Goal: Task Accomplishment & Management: Use online tool/utility

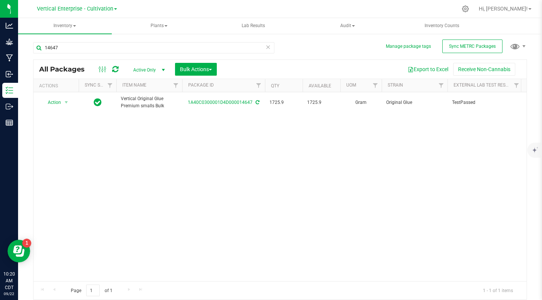
type input "14647"
click at [47, 101] on span "Action" at bounding box center [51, 102] width 20 height 11
click at [56, 126] on li "Create package" at bounding box center [64, 125] width 47 height 11
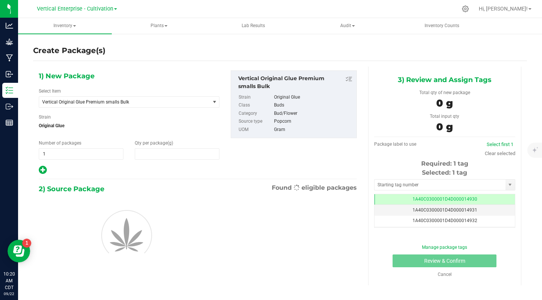
type input "0.0000"
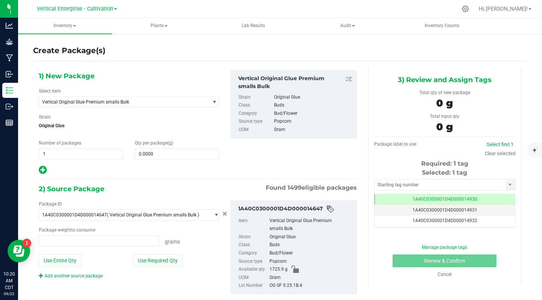
type input "0.0000 g"
click at [99, 97] on span "Vertical Original Glue Premium smalls Bulk" at bounding box center [124, 102] width 171 height 11
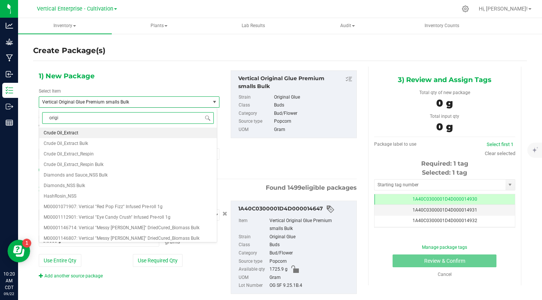
type input "origin"
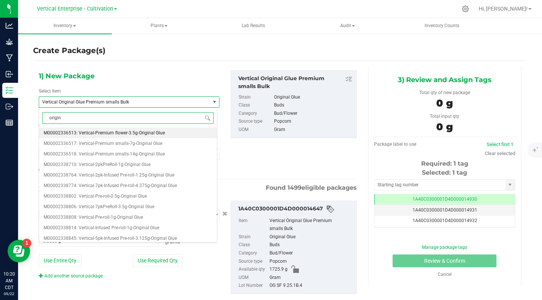
click at [158, 157] on span "M00002336518: Vertical-Premium smalls-14g-Original Glue" at bounding box center [104, 153] width 121 height 5
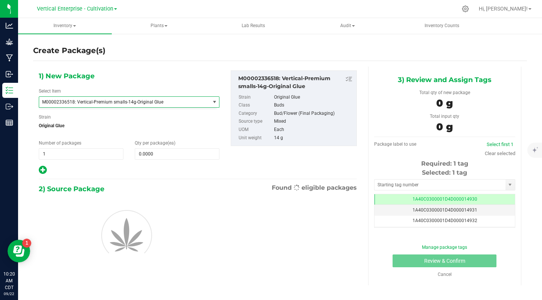
type input "0"
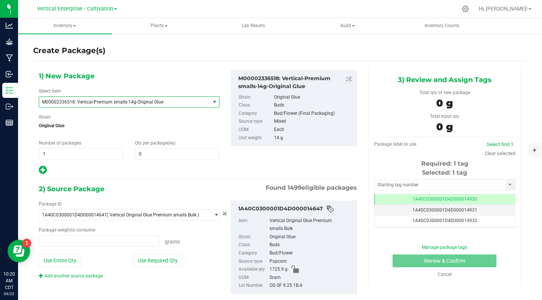
type input "0.0000 g"
click at [63, 151] on input "1" at bounding box center [81, 154] width 84 height 11
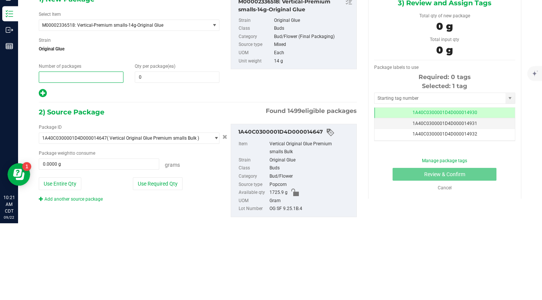
type input "3"
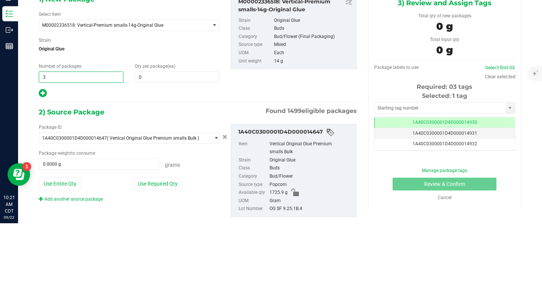
click at [158, 154] on input "0" at bounding box center [177, 154] width 84 height 11
type input "3"
type input "12"
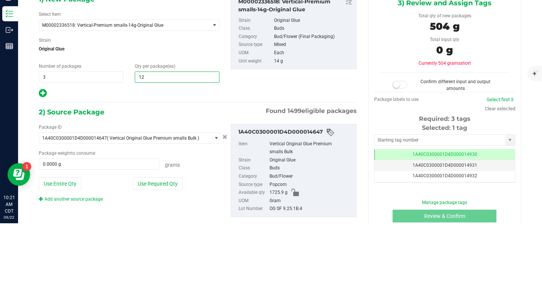
click at [138, 191] on div "2) Source Package Found 1499 eligible packages" at bounding box center [198, 188] width 318 height 11
type input "12"
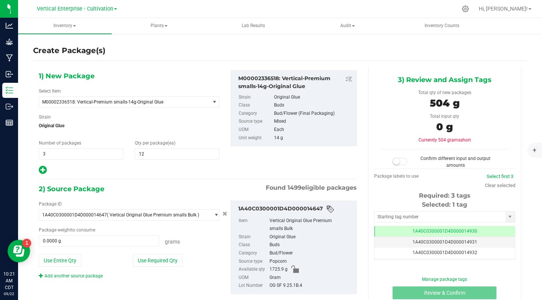
click at [155, 266] on button "Use Required Qty" at bounding box center [158, 260] width 50 height 13
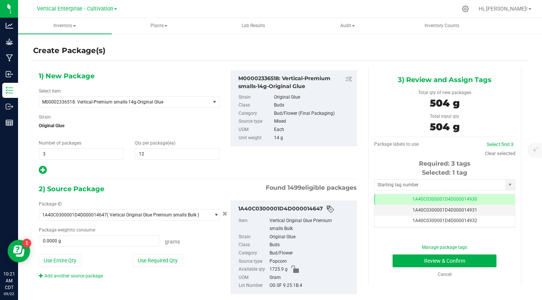
type input "504.0000 g"
click at [493, 143] on link "Select first 3" at bounding box center [500, 145] width 27 height 6
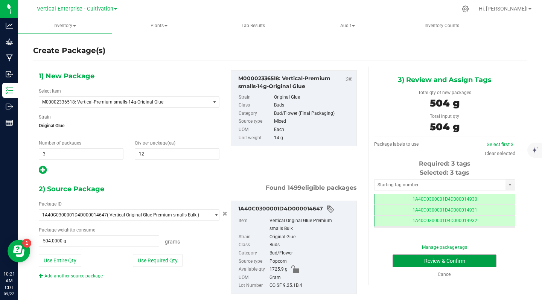
click at [477, 257] on button "Review & Confirm" at bounding box center [445, 260] width 104 height 13
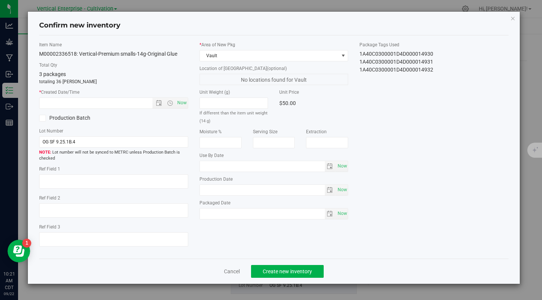
click at [179, 101] on span "Now" at bounding box center [181, 102] width 13 height 11
type input "[DATE] 10:21 AM"
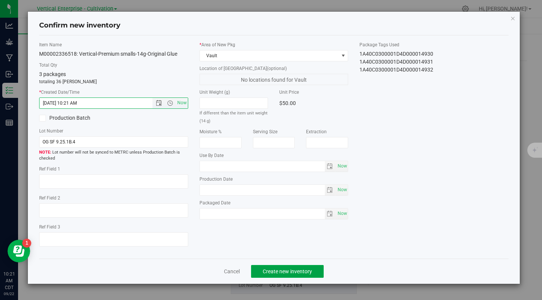
click at [298, 274] on span "Create new inventory" at bounding box center [287, 271] width 49 height 6
